Goal: Entertainment & Leisure: Consume media (video, audio)

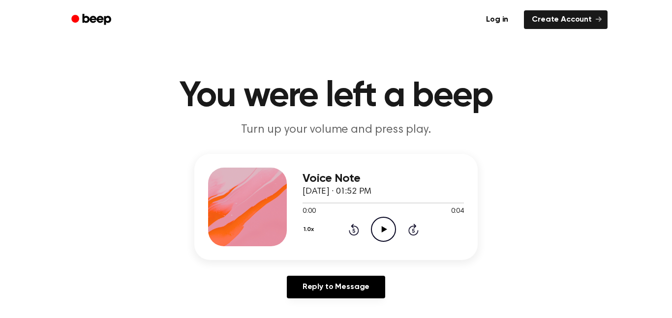
click at [393, 221] on circle at bounding box center [384, 230] width 24 height 24
click at [382, 234] on icon "Play Audio" at bounding box center [383, 229] width 25 height 25
click at [379, 233] on icon "Play Audio" at bounding box center [383, 229] width 25 height 25
